Goal: Transaction & Acquisition: Book appointment/travel/reservation

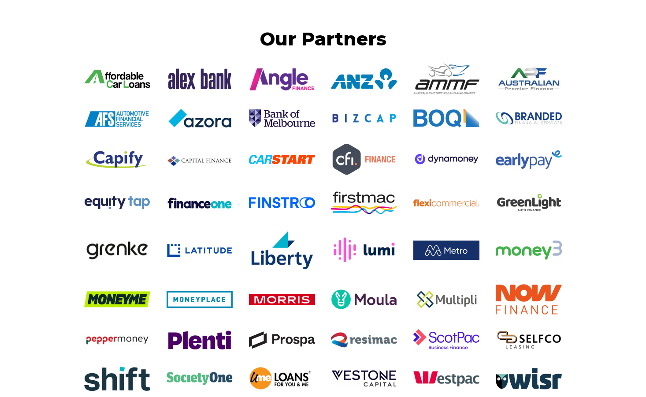
scroll to position [1868, 0]
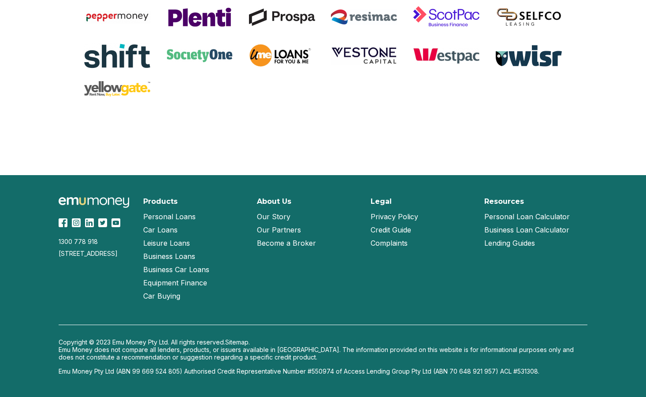
click at [269, 216] on link "Our Story" at bounding box center [274, 216] width 34 height 13
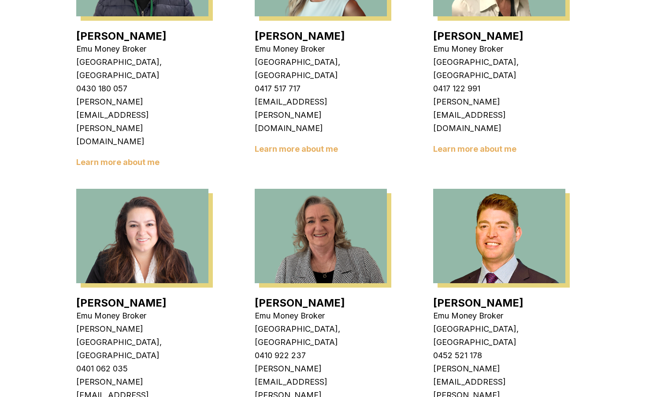
scroll to position [1196, 0]
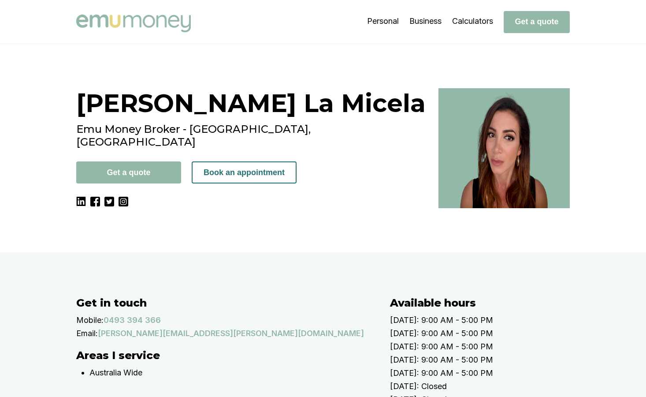
click at [232, 161] on button "Book an appointment" at bounding box center [244, 172] width 105 height 22
click at [240, 162] on button "Book an appointment" at bounding box center [244, 172] width 105 height 22
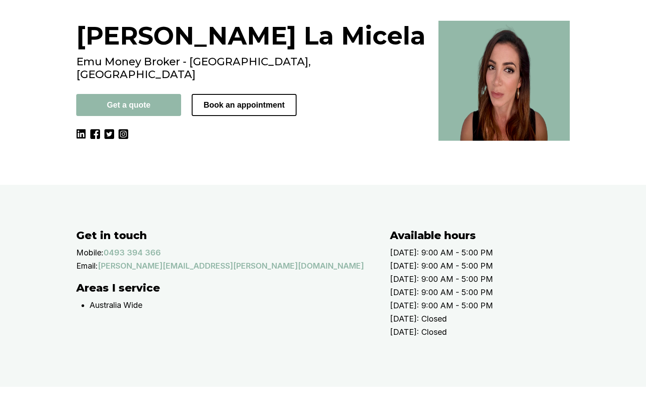
scroll to position [70, 0]
